Goal: Task Accomplishment & Management: Manage account settings

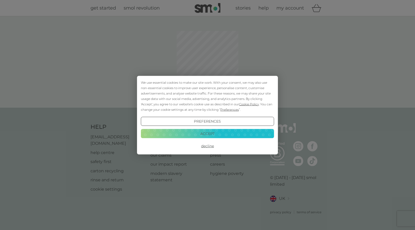
click at [210, 133] on button "Accept" at bounding box center [207, 133] width 133 height 9
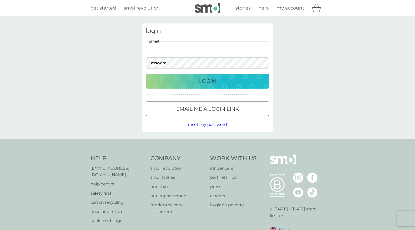
type input "[EMAIL_ADDRESS][DOMAIN_NAME]"
click at [210, 82] on p "Login" at bounding box center [207, 81] width 17 height 8
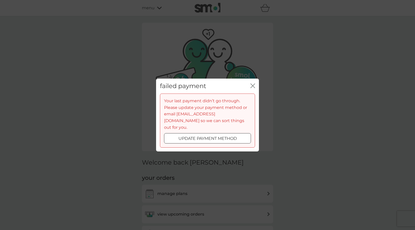
click at [212, 136] on div at bounding box center [207, 138] width 19 height 5
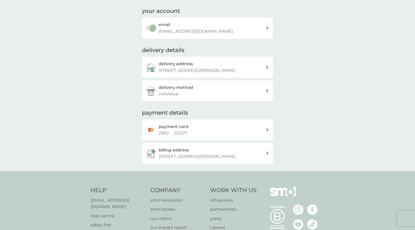
scroll to position [64, 0]
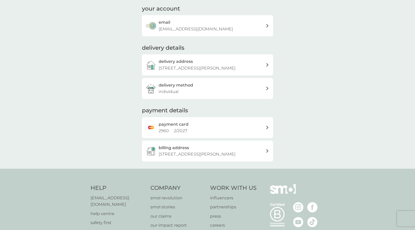
click at [266, 126] on div at bounding box center [268, 128] width 4 height 4
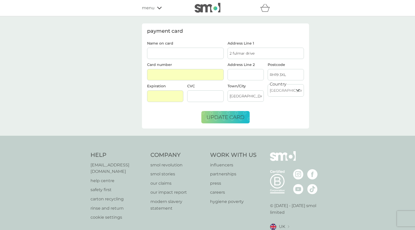
click at [156, 53] on input "Name on card" at bounding box center [185, 53] width 77 height 11
type input "[PERSON_NAME]"
click at [197, 99] on div at bounding box center [205, 96] width 36 height 12
click at [230, 115] on span "update card" at bounding box center [226, 117] width 38 height 6
